Goal: Find specific page/section: Find specific page/section

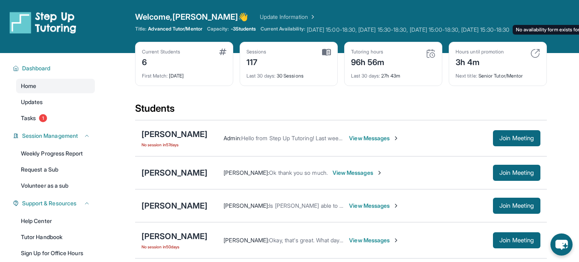
click at [330, 33] on span "Monday 15:00-18:30, Tuesday 15:30-18:30, Wednesday 15:00-18:30, Thursday 15:30-…" at bounding box center [408, 30] width 203 height 8
click at [349, 29] on span "Monday 15:00-18:30, Tuesday 15:30-18:30, Wednesday 15:00-18:30, Thursday 15:30-…" at bounding box center [408, 30] width 203 height 8
click at [308, 14] on img at bounding box center [312, 17] width 8 height 8
click at [224, 102] on div "Current Students 6 First Match : 5 months ago Sessions 118 Last 30 days : 31 Se…" at bounding box center [341, 72] width 412 height 60
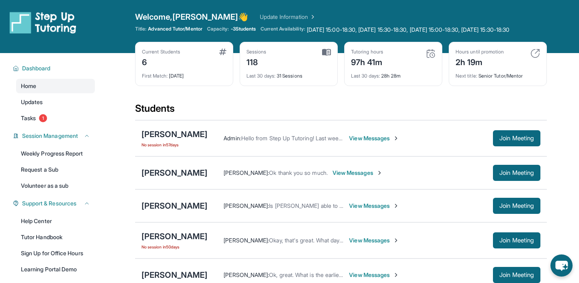
click at [297, 29] on span "Current Availability:" at bounding box center [283, 30] width 44 height 8
click at [319, 33] on span "Monday 15:00-18:30, Tuesday 15:30-18:30, Wednesday 15:00-18:30, Thursday 15:30-…" at bounding box center [408, 30] width 203 height 8
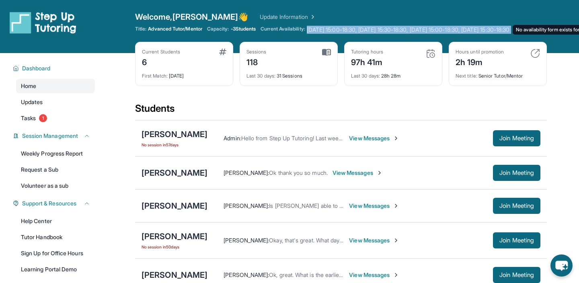
click at [319, 33] on span "Monday 15:00-18:30, Tuesday 15:30-18:30, Wednesday 15:00-18:30, Thursday 15:30-…" at bounding box center [408, 30] width 203 height 8
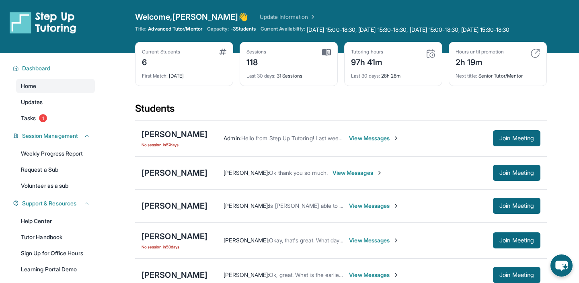
click at [286, 34] on span "Current Availability:" at bounding box center [283, 30] width 44 height 8
click at [260, 31] on div "Title: Advanced Tutor/Mentor Capacity: -3 Students Current Availability: Monday…" at bounding box center [341, 30] width 412 height 8
click at [249, 31] on span "-3 Students" at bounding box center [243, 29] width 25 height 6
click at [262, 14] on link "Update Information" at bounding box center [288, 17] width 56 height 8
click at [308, 14] on img at bounding box center [312, 17] width 8 height 8
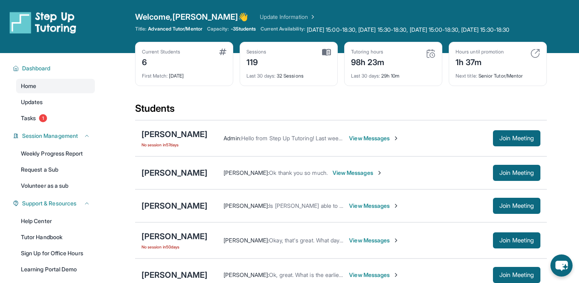
click at [247, 22] on div "Welcome, [PERSON_NAME] 👋 Update Information" at bounding box center [341, 16] width 412 height 11
click at [260, 19] on link "Update Information" at bounding box center [288, 17] width 56 height 8
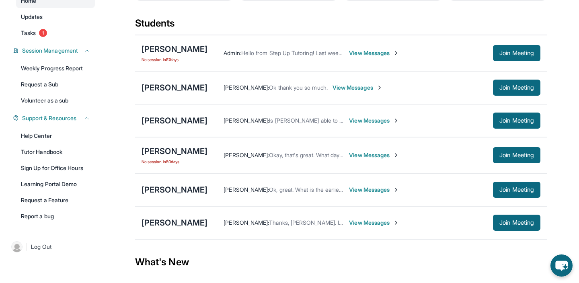
scroll to position [86, 0]
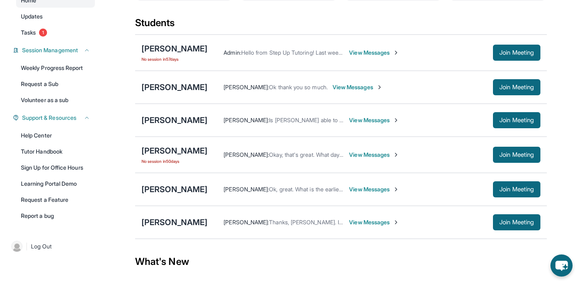
click at [426, 25] on div "Students" at bounding box center [341, 25] width 412 height 18
click at [86, 74] on link "Weekly Progress Report" at bounding box center [55, 68] width 79 height 14
